Goal: Find specific page/section: Find specific page/section

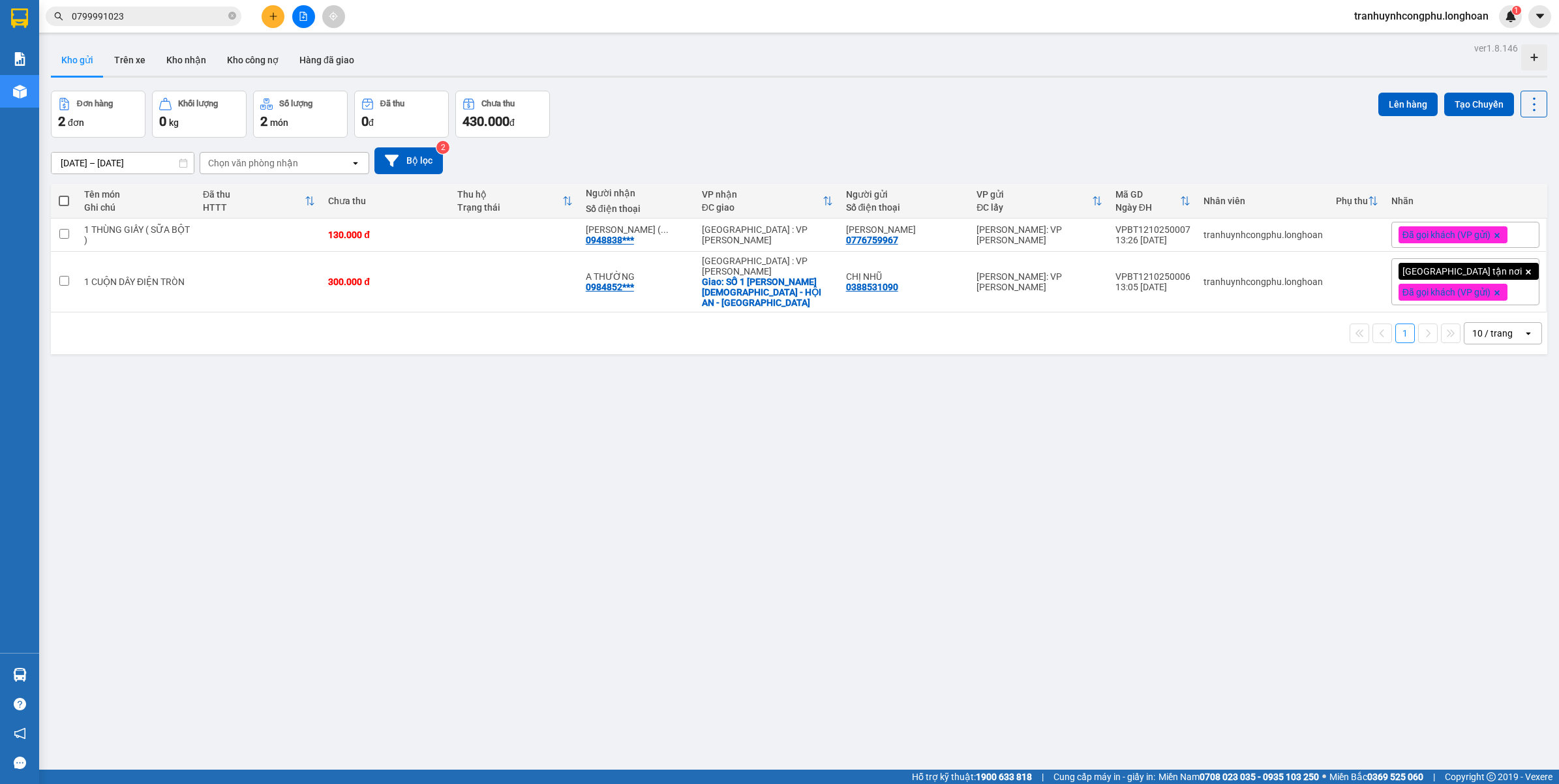
click at [482, 543] on div "ver 1.8.146 Kho gửi Trên xe Kho nhận Kho công nợ Hàng đã giao Đơn hàng 2 đơn Kh…" at bounding box center [799, 431] width 1507 height 784
click at [701, 475] on div "ver 1.8.146 Kho gửi Trên xe Kho nhận Kho công nợ Hàng đã giao Đơn hàng 2 đơn Kh…" at bounding box center [799, 431] width 1507 height 784
click at [640, 441] on div "ver 1.8.146 Kho gửi Trên xe Kho nhận Kho công nợ Hàng đã giao Đơn hàng 2 đơn Kh…" at bounding box center [799, 431] width 1507 height 784
click at [668, 697] on div "ver 1.8.146 Kho gửi Trên xe Kho nhận Kho công nợ Hàng đã giao Đơn hàng 2 đơn Kh…" at bounding box center [799, 431] width 1507 height 784
click at [957, 614] on div "ver 1.8.146 Kho gửi Trên xe Kho nhận Kho công nợ Hàng đã giao Đơn hàng 2 đơn Kh…" at bounding box center [799, 431] width 1507 height 784
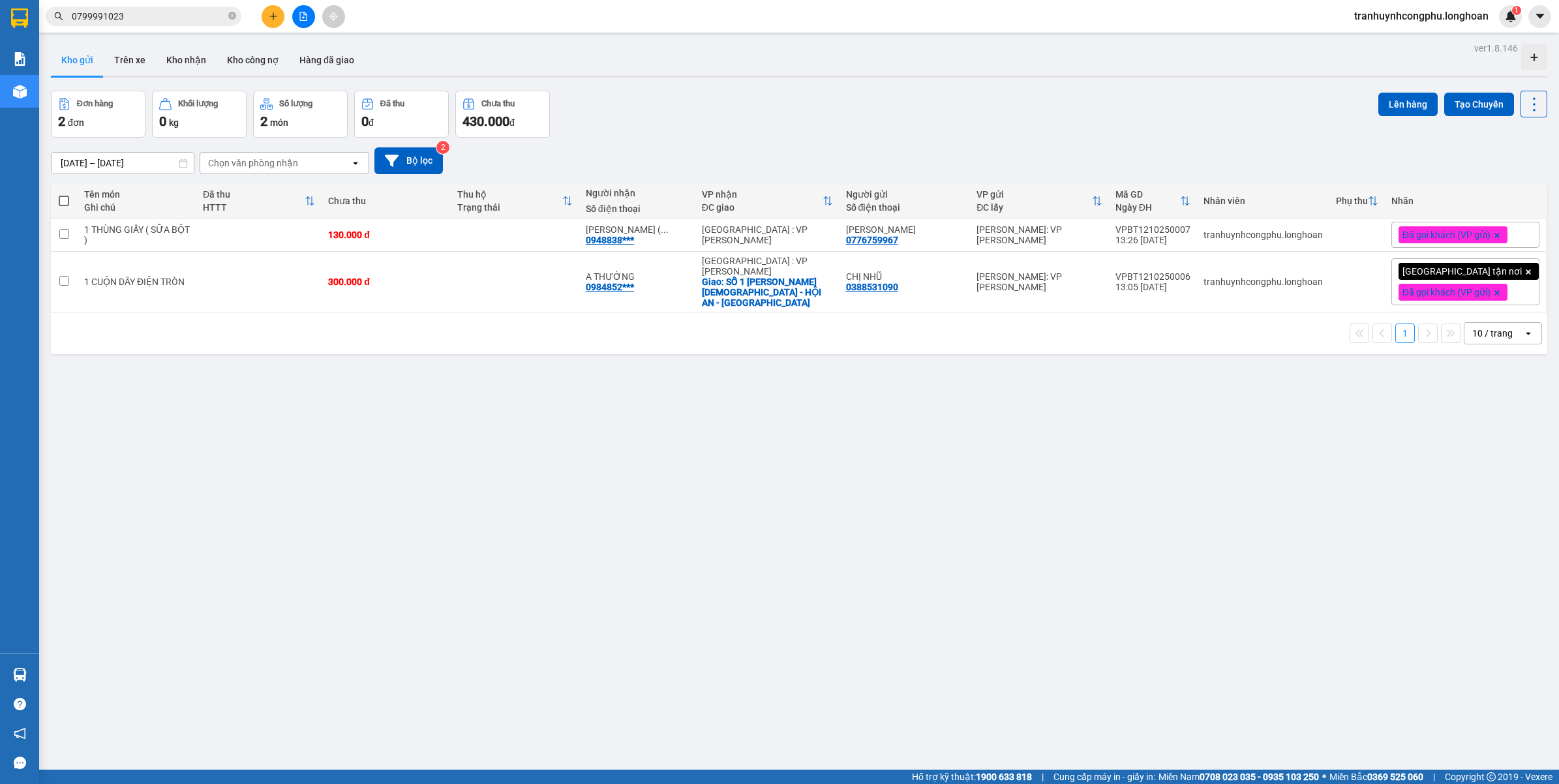
click at [148, 14] on input "0799991023" at bounding box center [149, 16] width 154 height 14
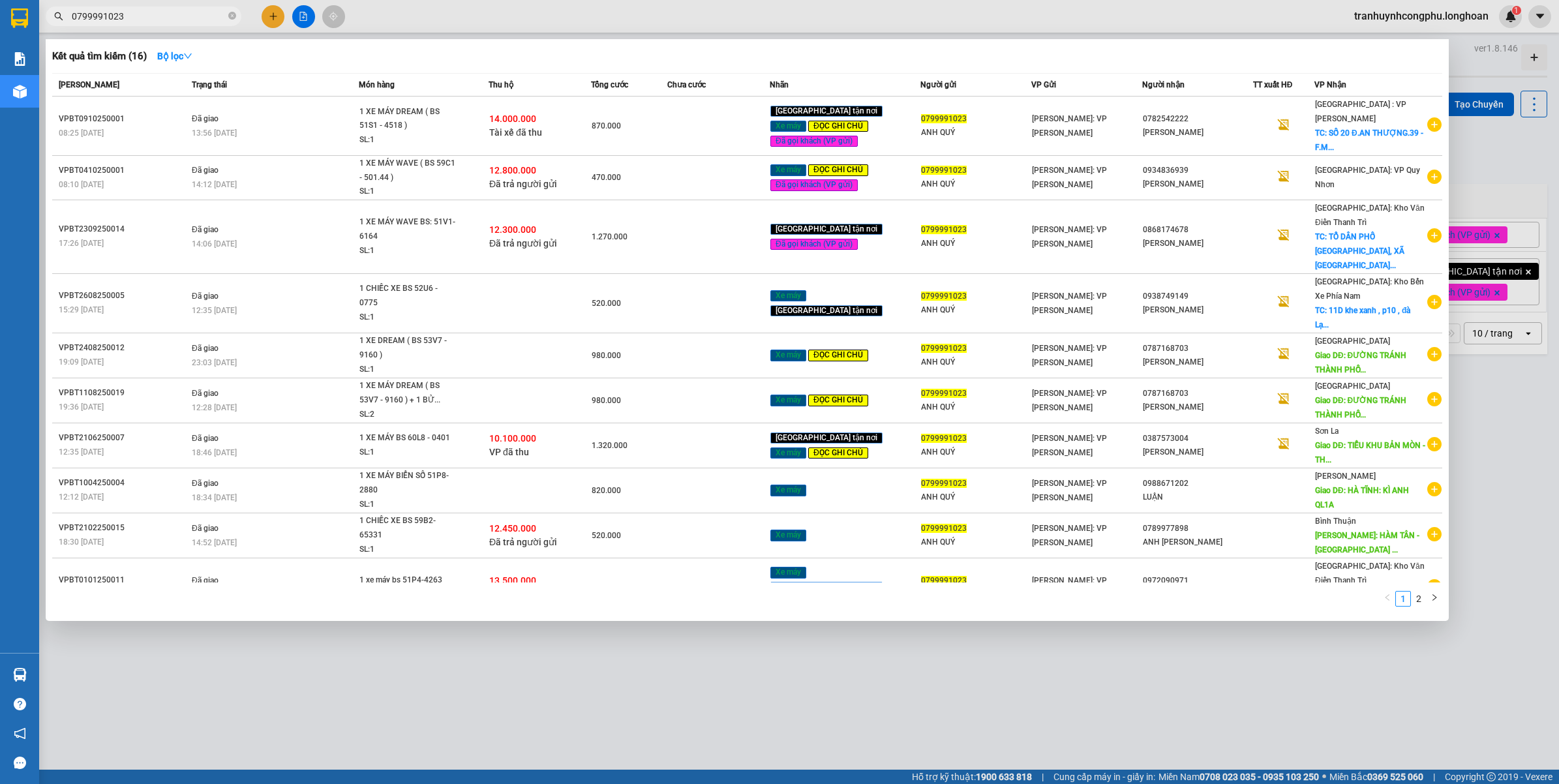
click at [148, 14] on input "0799991023" at bounding box center [149, 16] width 154 height 14
paste input "945511566"
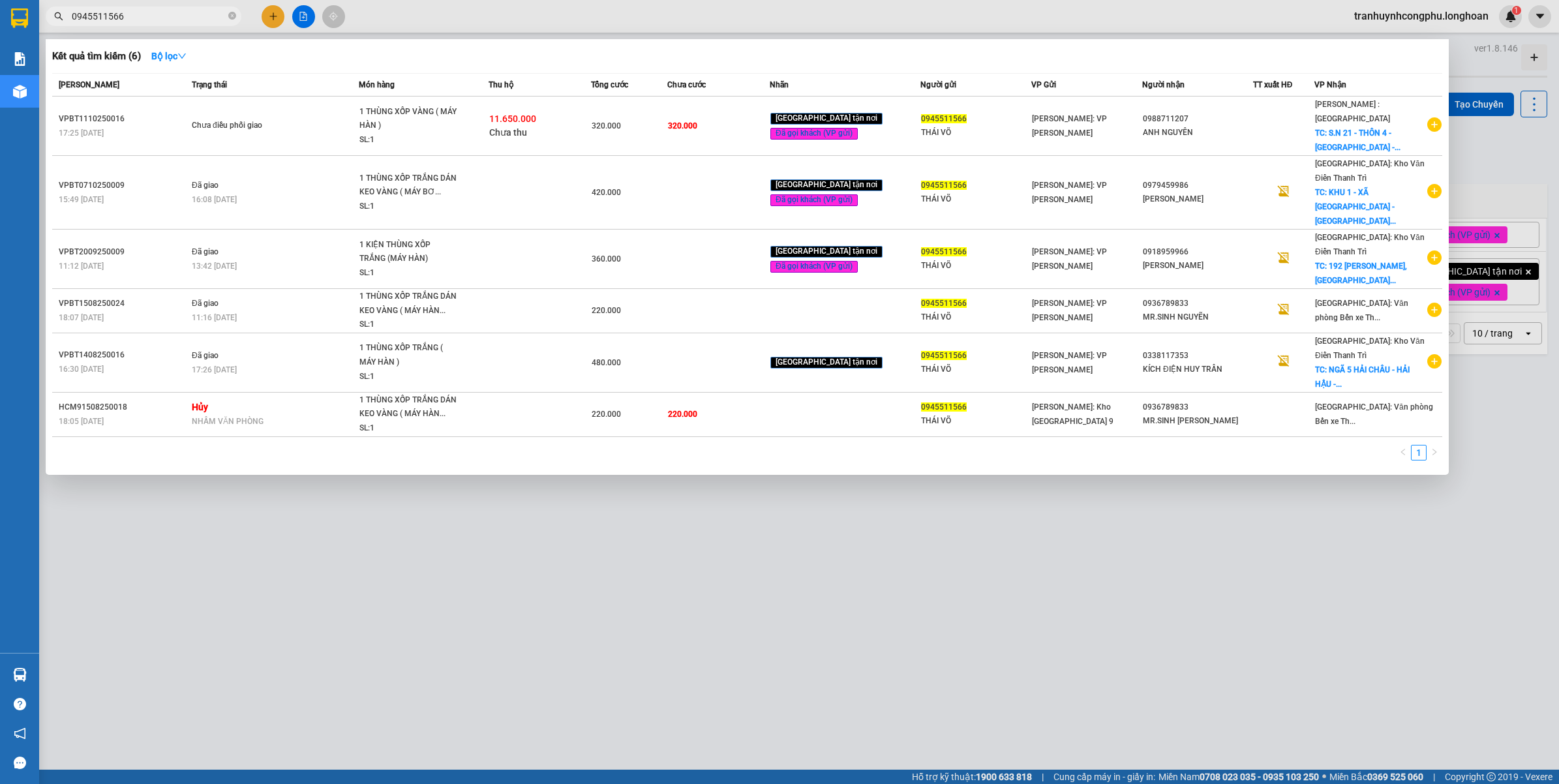
type input "0945511566"
click at [591, 626] on div at bounding box center [780, 392] width 1559 height 784
